Goal: Navigation & Orientation: Find specific page/section

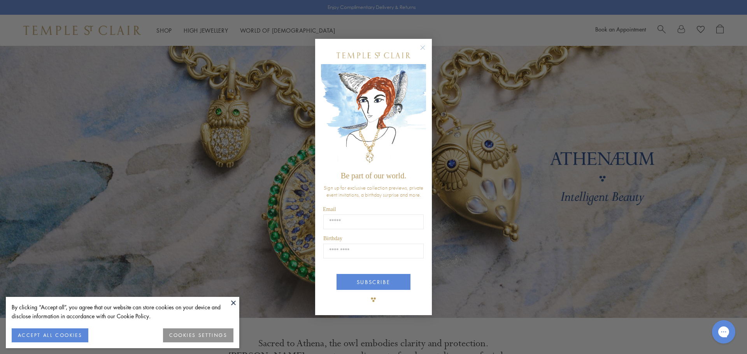
click at [410, 14] on div "Close dialog Be part of our world. Sign up for exclusive collection previews, p…" at bounding box center [373, 177] width 747 height 354
click at [423, 45] on circle "Close dialog" at bounding box center [422, 47] width 9 height 9
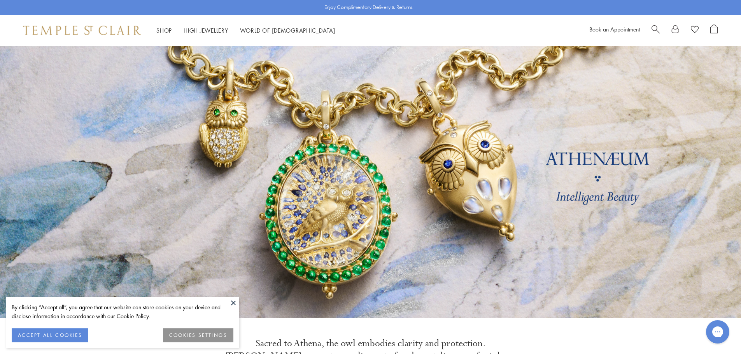
click at [233, 302] on button at bounding box center [234, 303] width 12 height 12
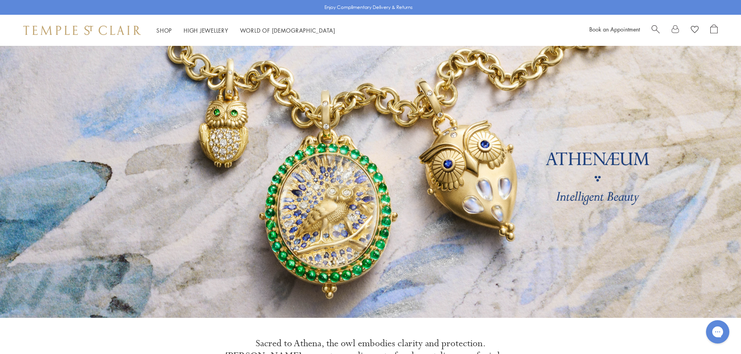
click at [116, 76] on link at bounding box center [370, 182] width 741 height 272
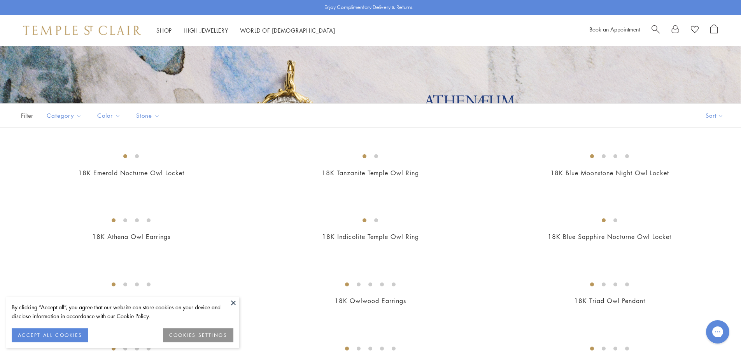
scroll to position [78, 0]
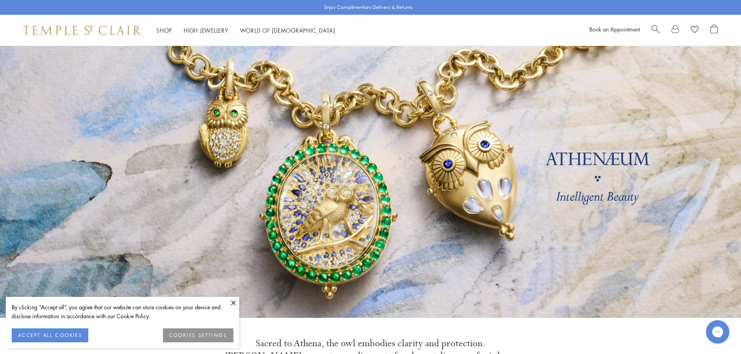
click at [232, 303] on button at bounding box center [234, 303] width 12 height 12
